Goal: Information Seeking & Learning: Learn about a topic

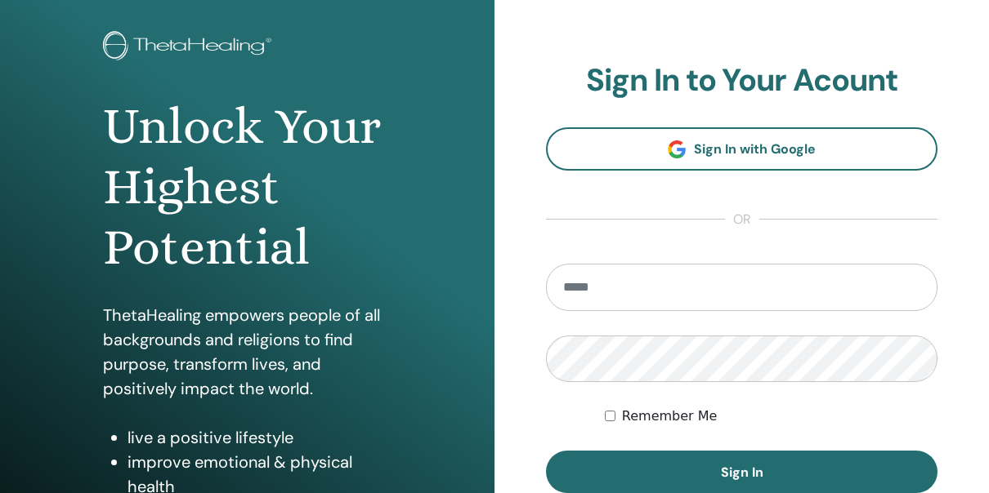
scroll to position [245, 0]
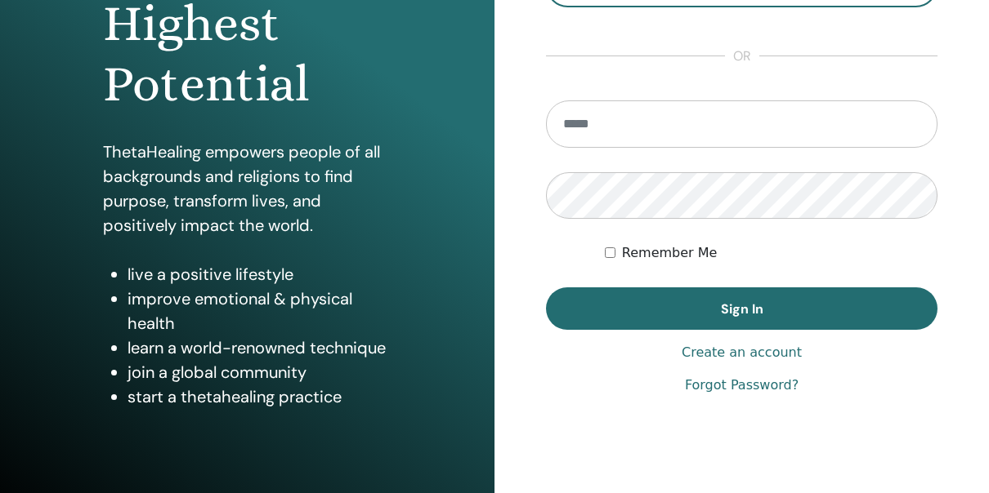
click at [643, 141] on input "email" at bounding box center [741, 123] width 391 height 47
type input "**********"
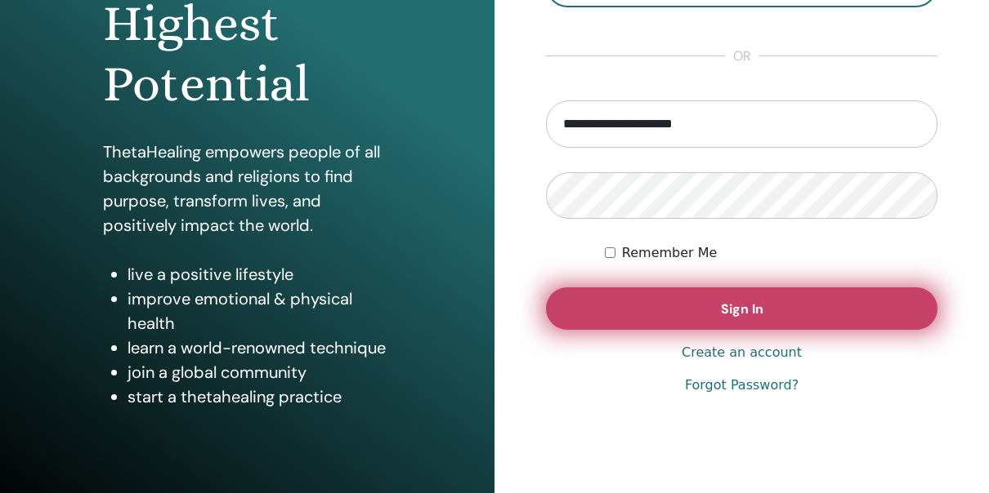
click at [797, 328] on button "Sign In" at bounding box center [741, 309] width 391 height 42
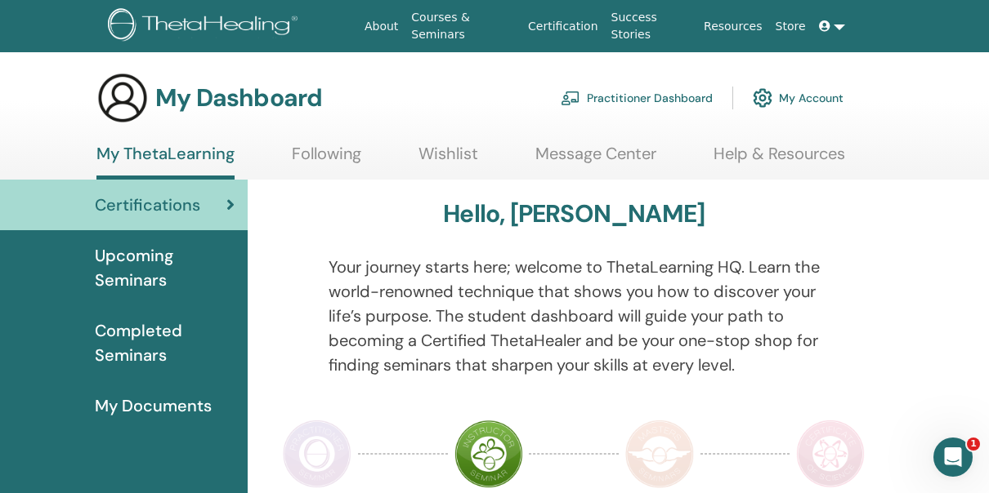
click at [837, 31] on link at bounding box center [831, 26] width 39 height 30
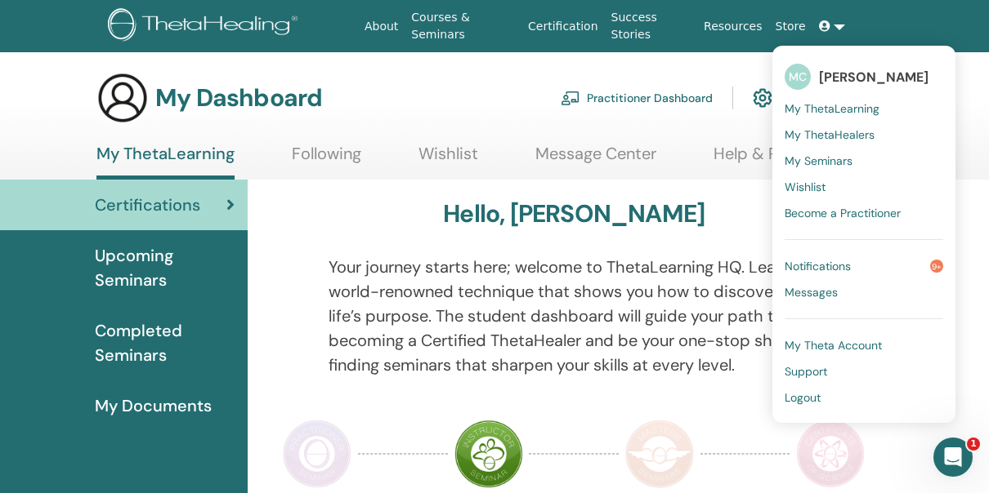
click at [620, 72] on div "My Dashboard Practitioner Dashboard My Account" at bounding box center [469, 98] width 747 height 52
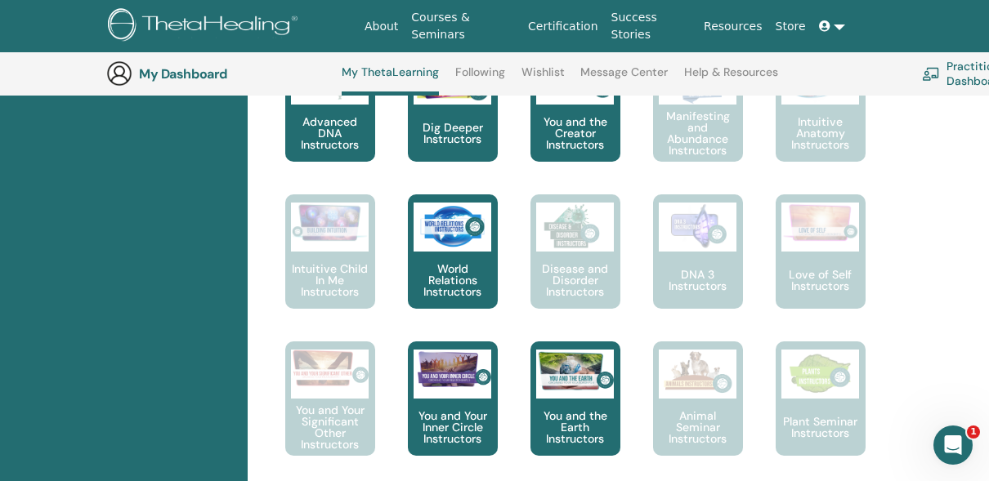
scroll to position [860, 0]
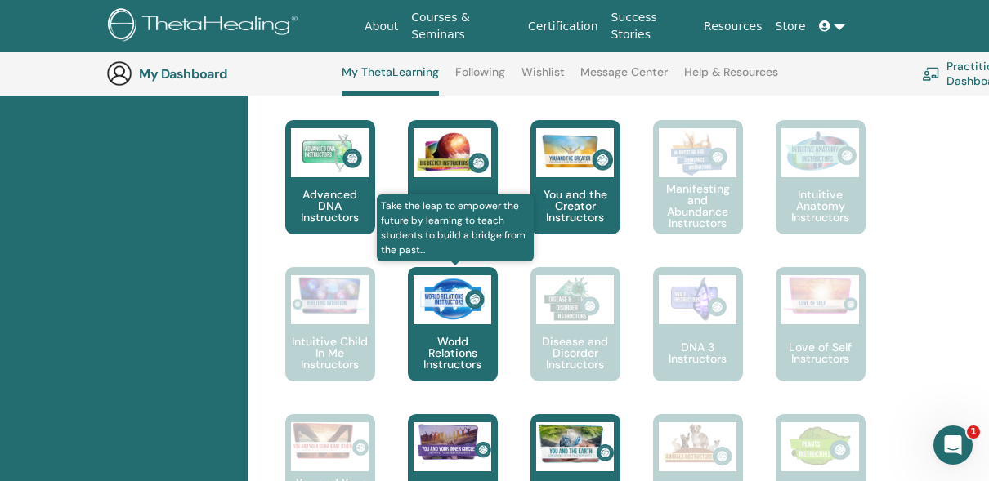
click at [448, 336] on p "World Relations Instructors" at bounding box center [453, 353] width 90 height 34
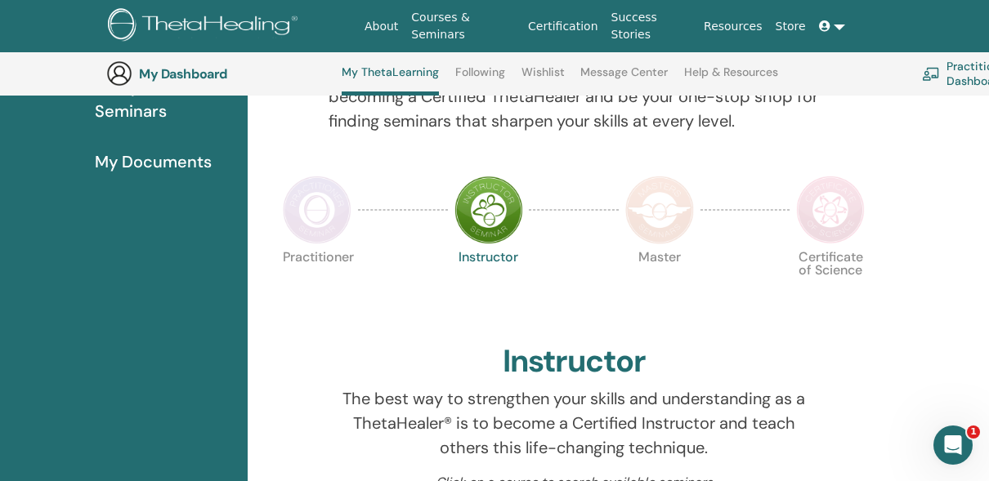
scroll to position [533, 0]
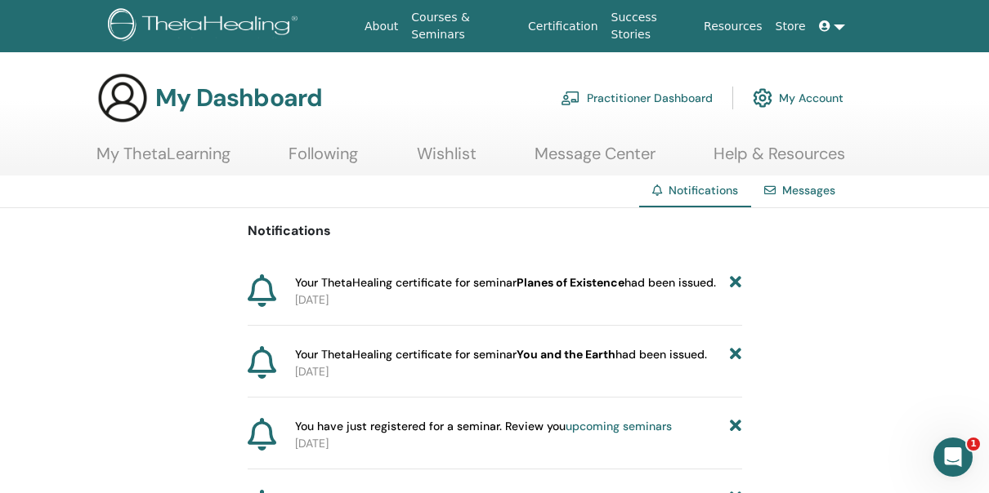
scroll to position [42, 0]
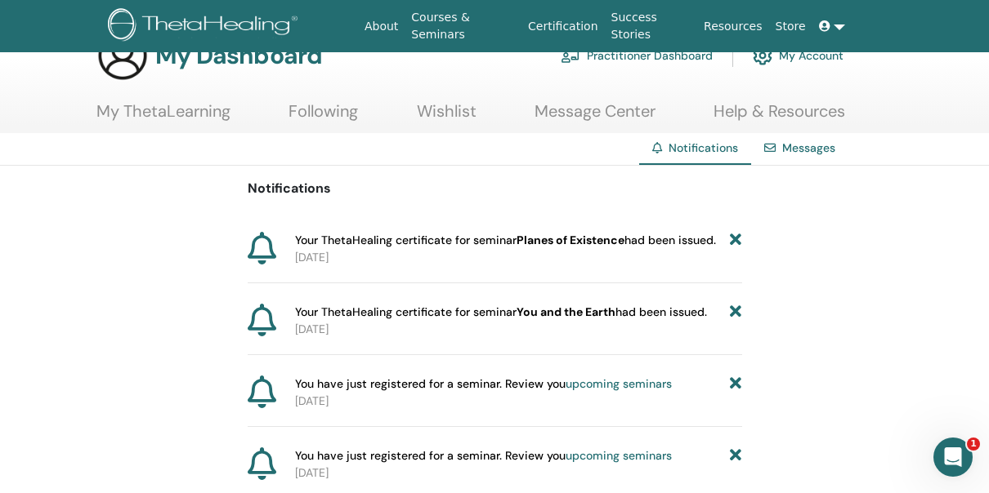
click at [543, 242] on b "Planes of Existence" at bounding box center [570, 240] width 108 height 15
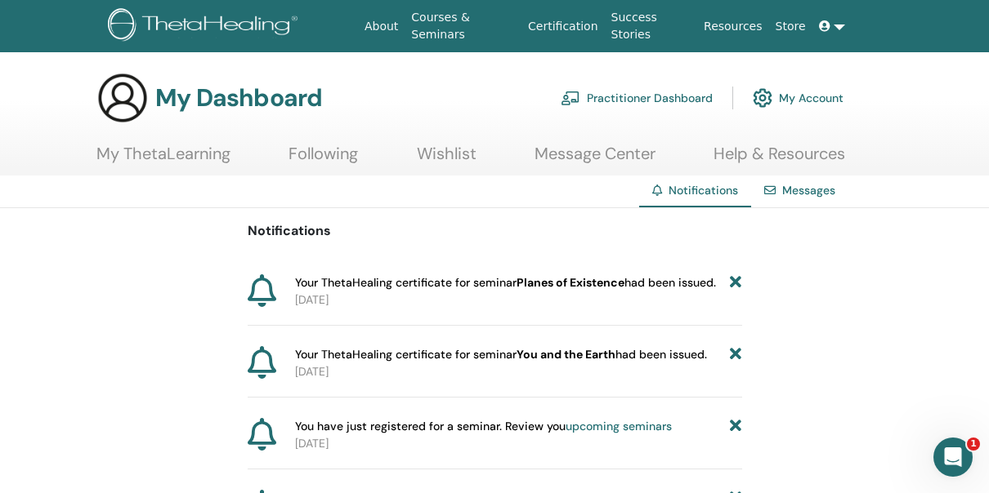
click at [591, 20] on link "Certification" at bounding box center [562, 26] width 83 height 30
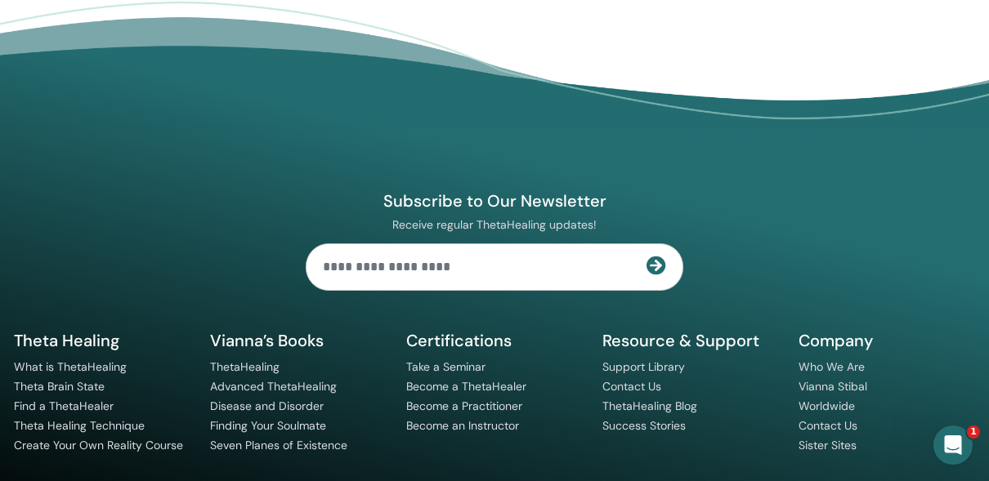
scroll to position [1747, 0]
